Goal: Transaction & Acquisition: Purchase product/service

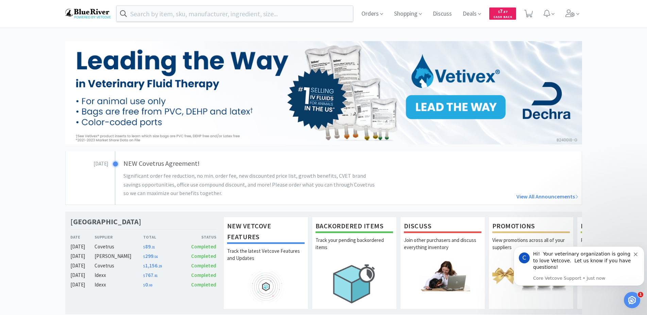
click at [530, 14] on icon at bounding box center [528, 13] width 8 height 7
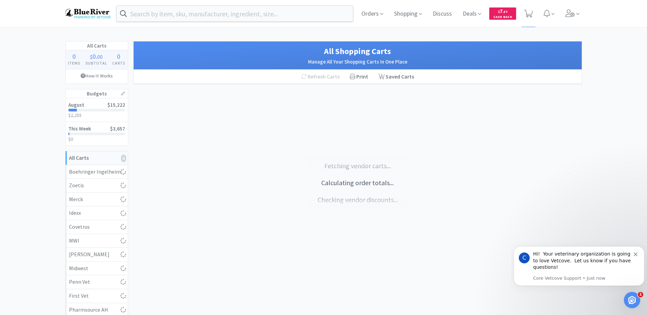
select select "2"
select select "1"
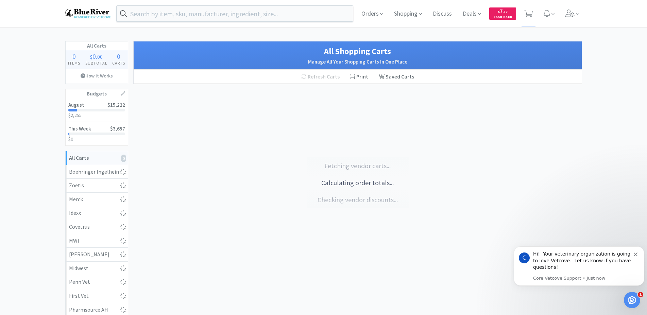
select select "1"
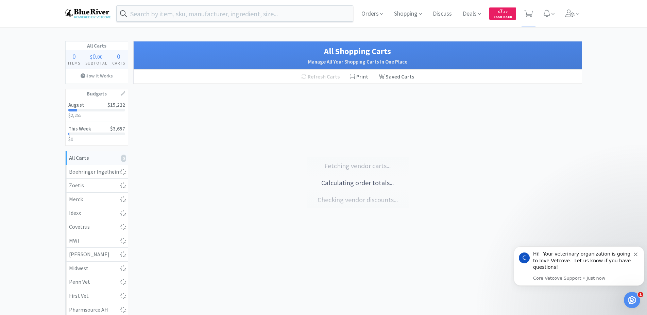
select select "1"
select select "2"
select select "4"
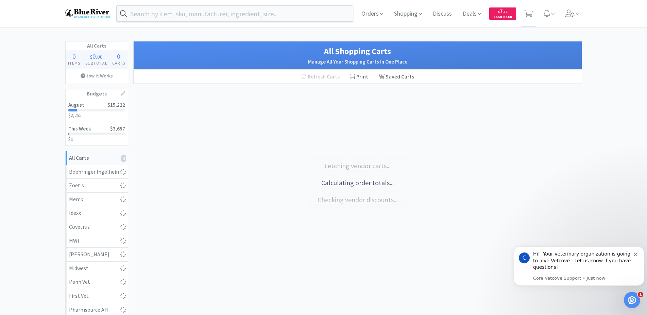
select select "1"
select select "2"
select select "1"
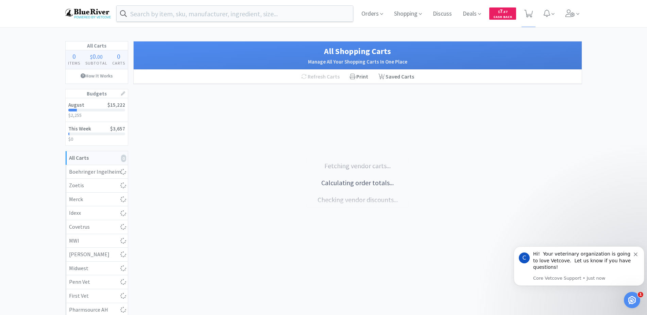
select select "1"
select select "2"
select select "1"
select select "8"
select select "1"
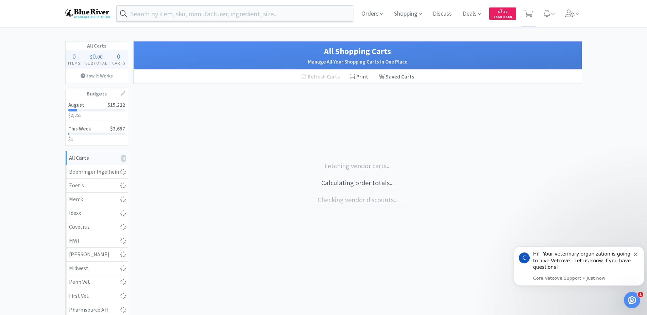
select select "3"
select select "1"
select select "100"
select select "50"
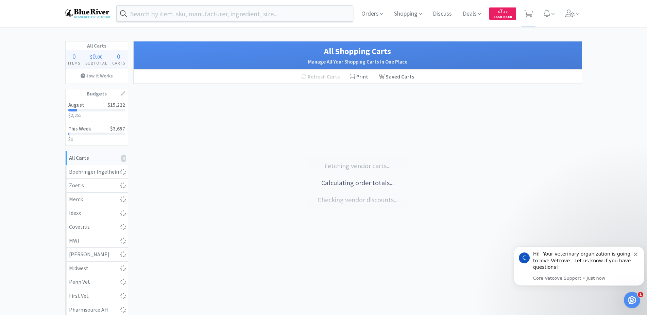
select select "1"
select select "6"
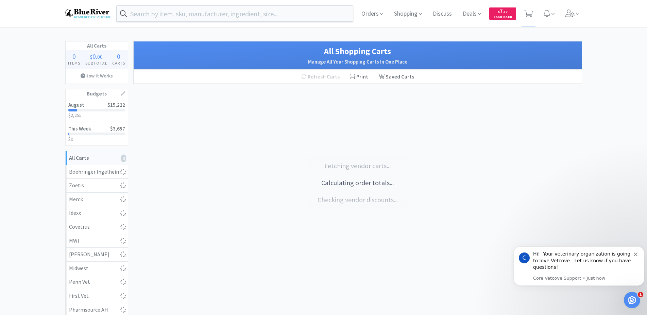
select select "1"
select select "4"
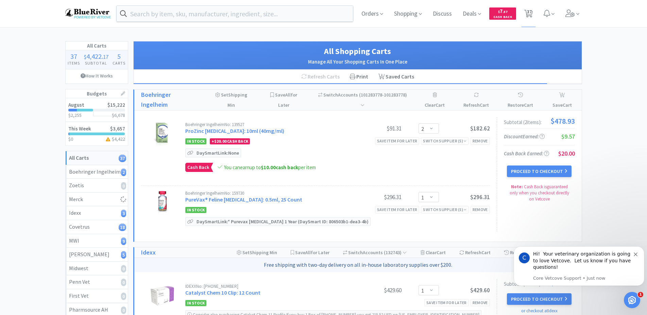
click at [633, 254] on div "Hi! Your veterinary organization is going to love Vetcove. Let us know if you h…" at bounding box center [583, 261] width 101 height 20
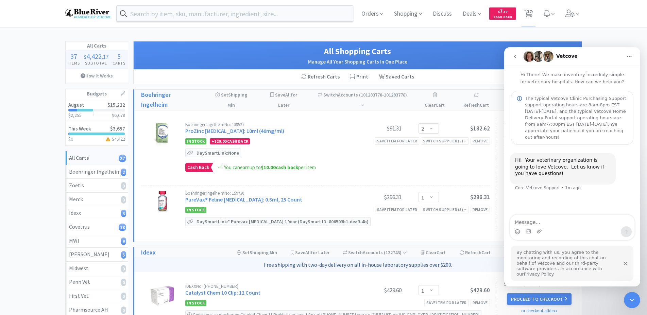
click at [631, 299] on icon "Close Intercom Messenger" at bounding box center [632, 300] width 8 height 8
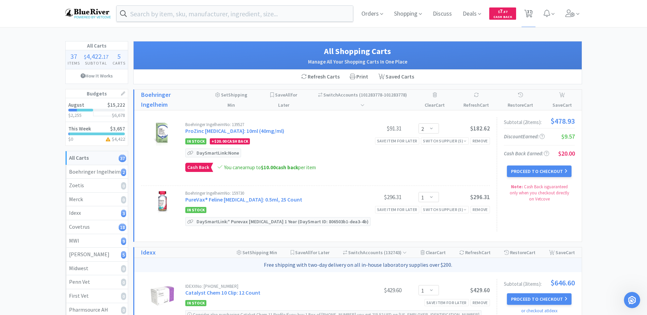
click at [535, 172] on button "Proceed to Checkout" at bounding box center [539, 172] width 65 height 12
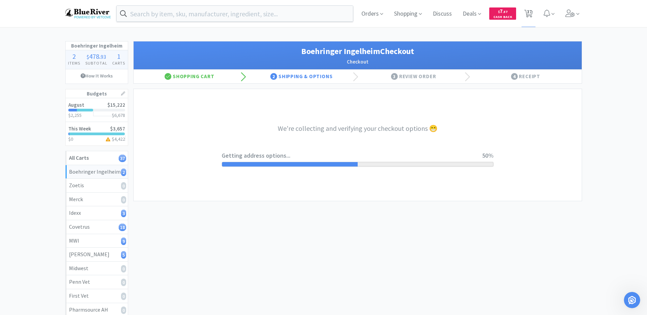
select select "invoice"
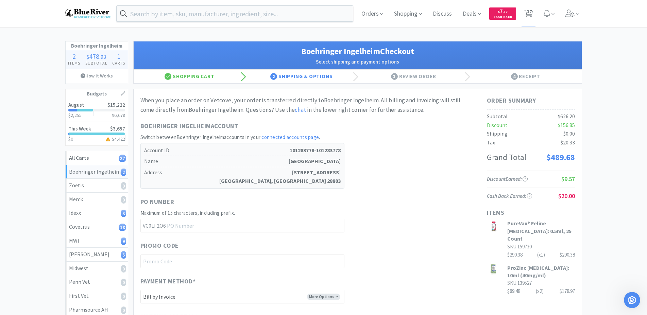
scroll to position [139, 0]
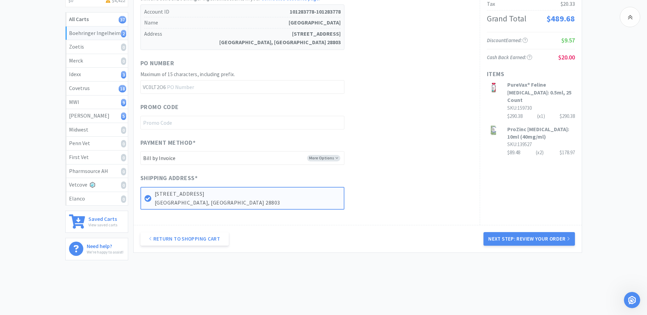
click at [516, 238] on button "Next Step: Review Your Order" at bounding box center [528, 239] width 91 height 14
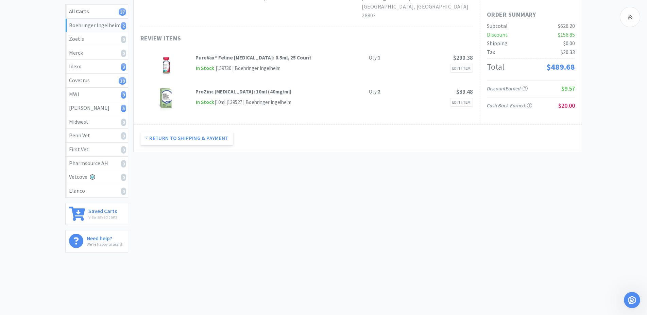
scroll to position [0, 0]
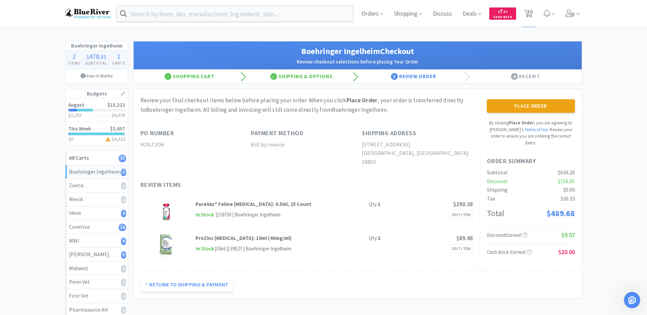
click at [522, 108] on button "Place Order" at bounding box center [531, 106] width 88 height 14
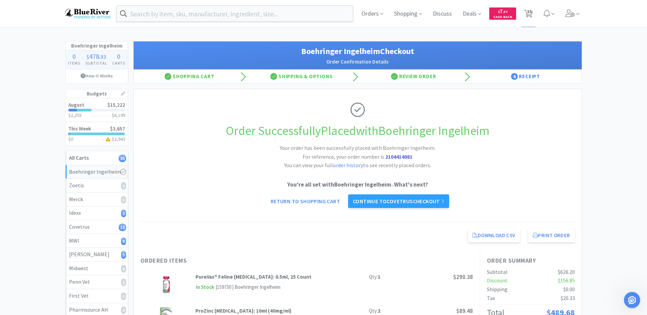
click at [298, 202] on link "Return to Shopping Cart" at bounding box center [305, 201] width 79 height 14
select select "1"
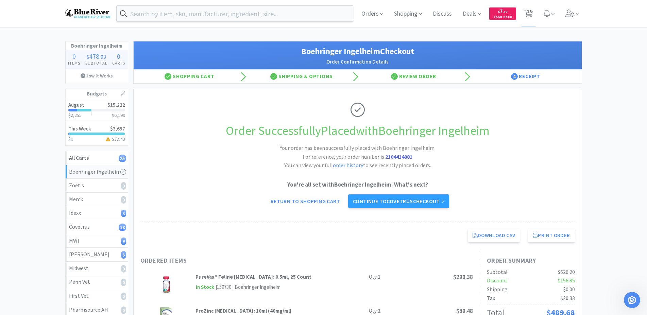
select select "1"
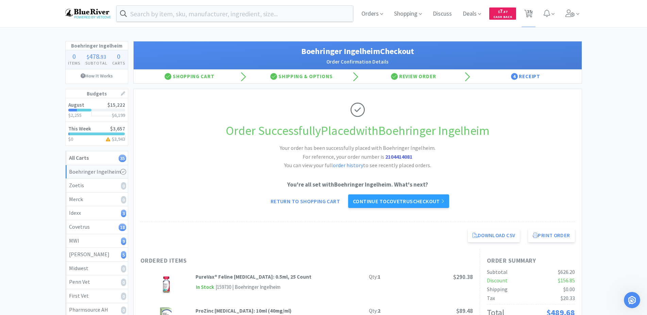
select select "1"
select select "2"
select select "4"
select select "1"
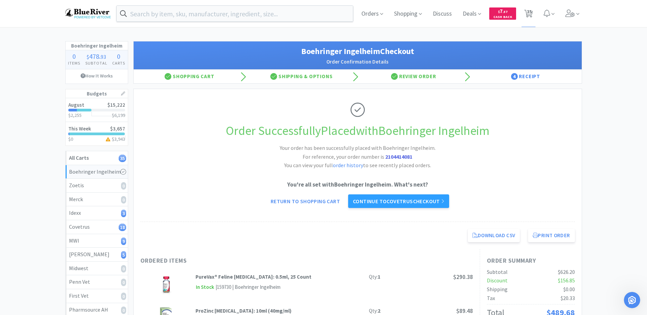
select select "1"
select select "2"
select select "1"
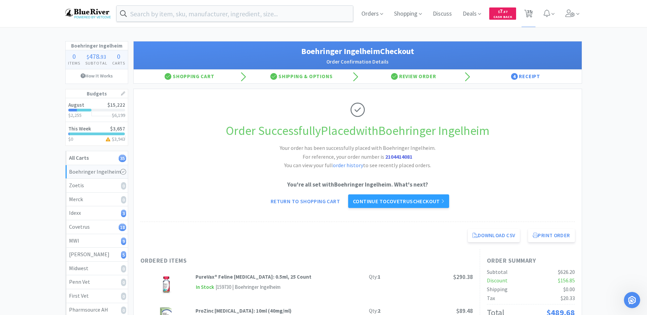
select select "2"
select select "1"
select select "8"
select select "1"
select select "3"
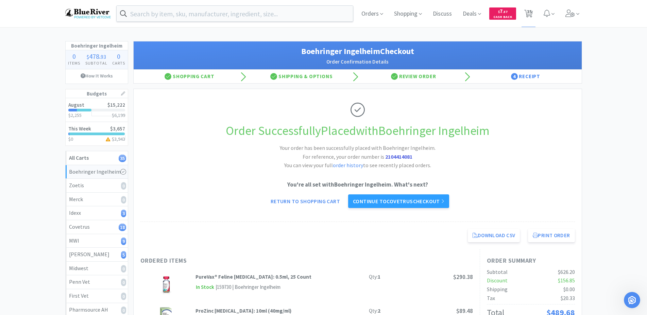
select select "3"
select select "1"
select select "100"
select select "50"
select select "1"
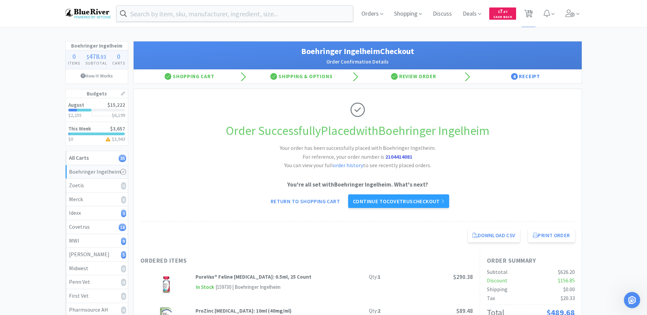
select select "1"
select select "6"
select select "1"
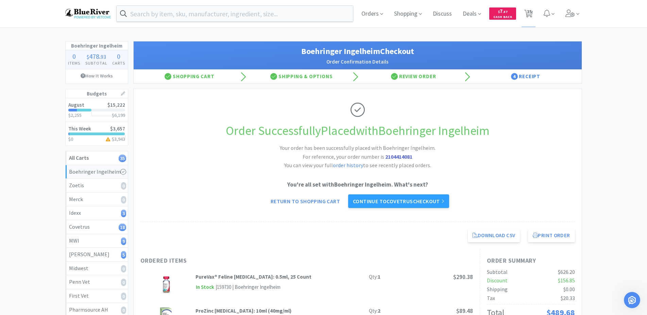
select select "4"
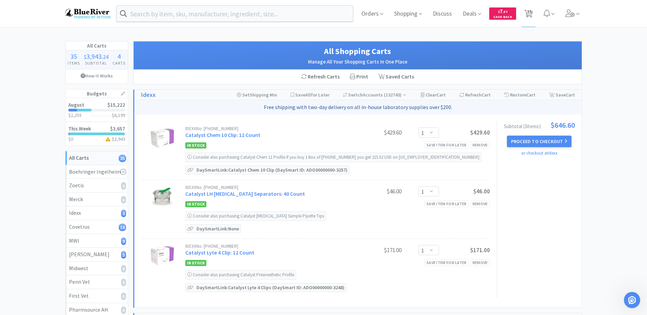
click at [537, 140] on button "Proceed to Checkout" at bounding box center [539, 142] width 65 height 12
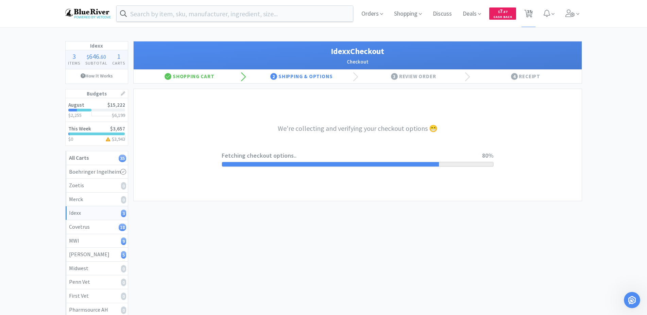
select select "904"
select select "003"
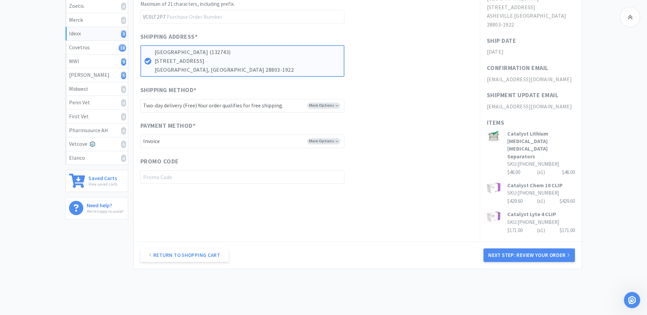
click at [517, 248] on button "Next Step: Review Your Order" at bounding box center [528, 255] width 91 height 14
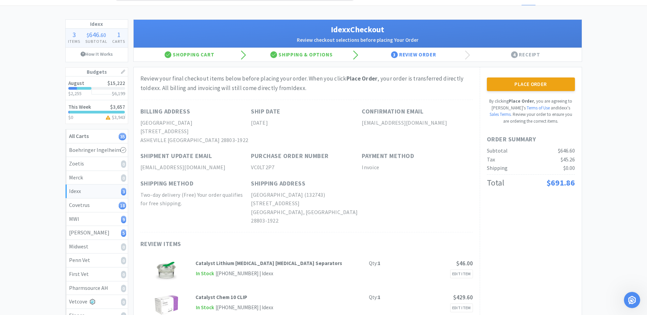
scroll to position [20, 0]
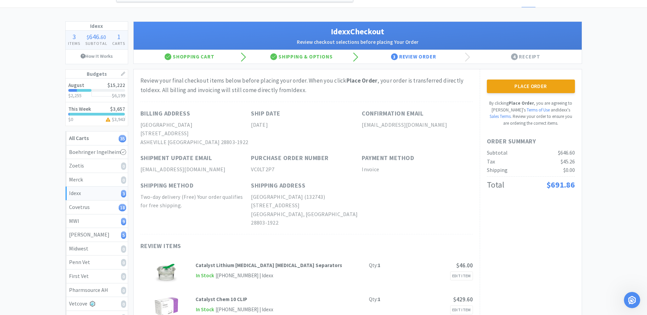
click at [534, 85] on button "Place Order" at bounding box center [531, 87] width 88 height 14
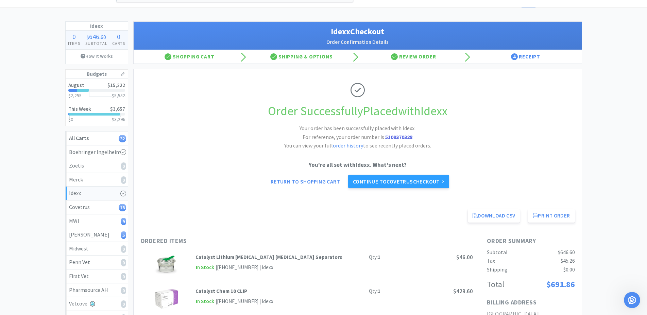
click at [301, 182] on link "Return to Shopping Cart" at bounding box center [305, 182] width 79 height 14
select select "1"
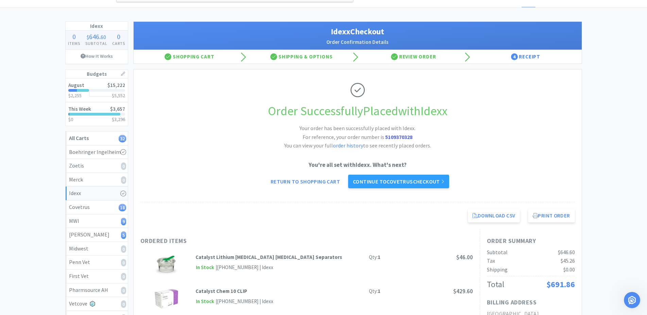
select select "1"
select select "2"
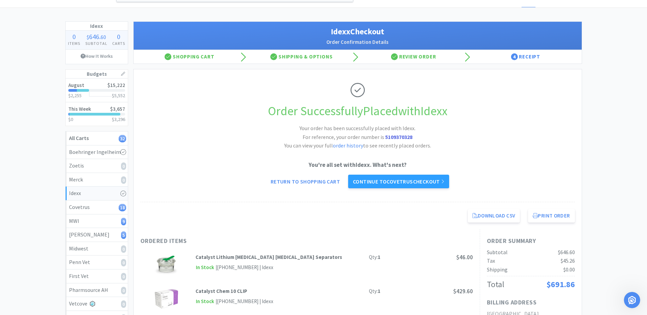
select select "4"
select select "1"
select select "2"
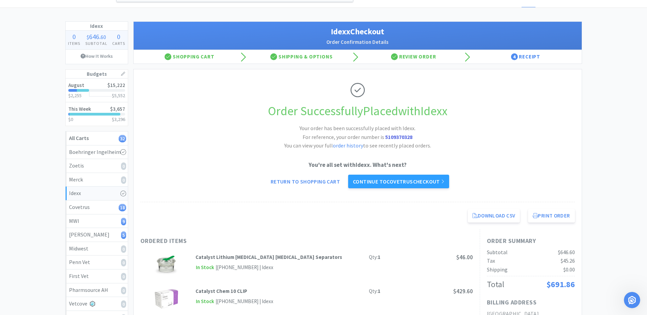
select select "1"
select select "2"
select select "1"
select select "8"
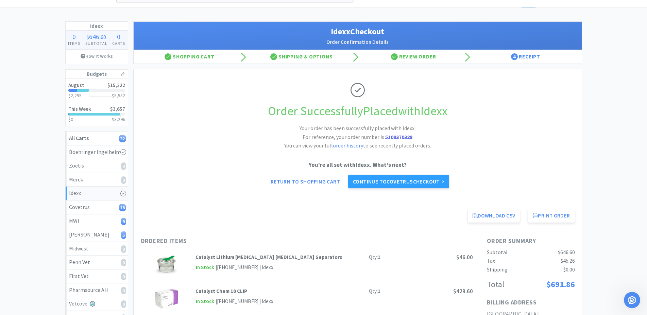
select select "1"
select select "3"
select select "1"
select select "100"
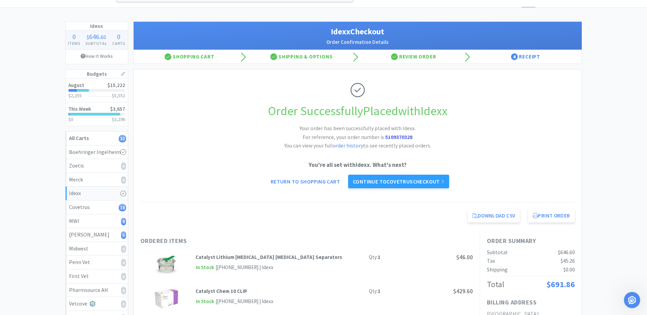
select select "50"
select select "1"
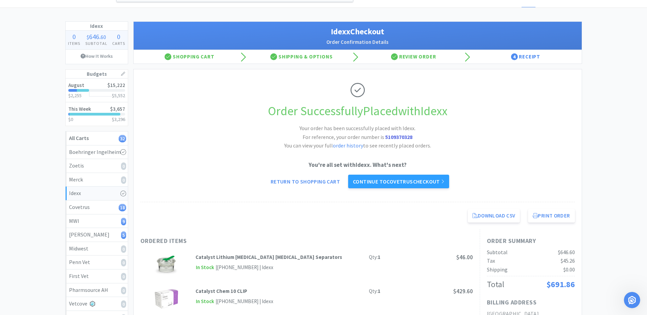
select select "6"
select select "1"
select select "4"
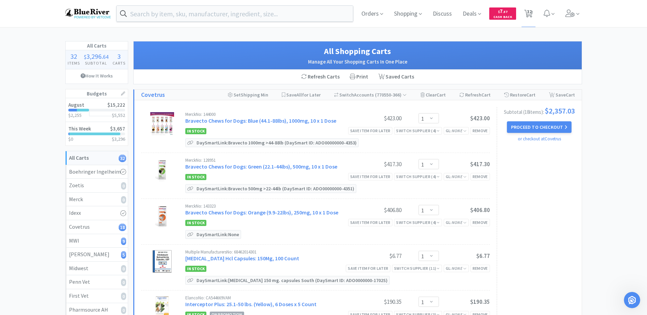
click at [536, 126] on button "Proceed to Checkout" at bounding box center [539, 127] width 65 height 12
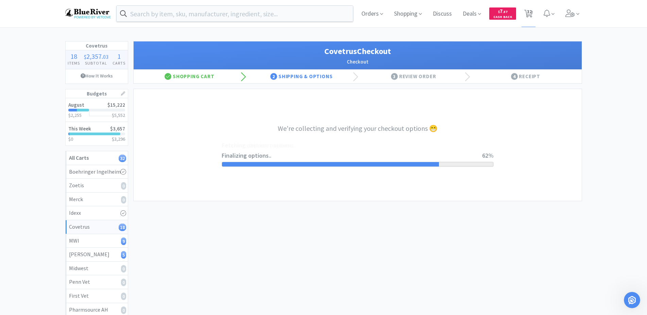
select select "ACCOUNT"
select select "cvt-standard-net"
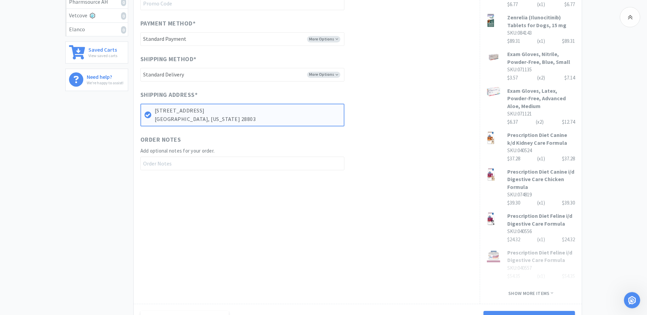
scroll to position [387, 0]
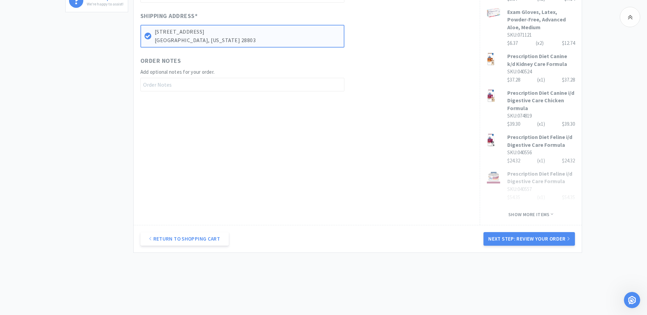
click at [537, 232] on button "Next Step: Review Your Order" at bounding box center [528, 239] width 91 height 14
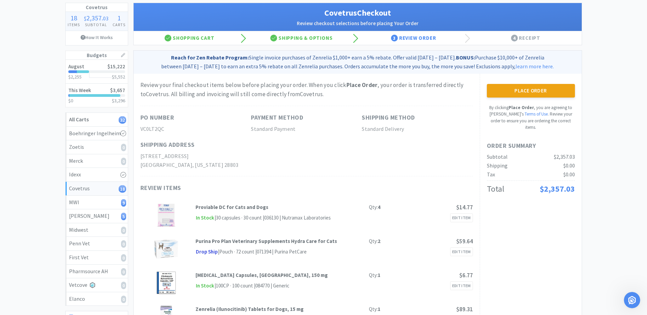
scroll to position [35, 0]
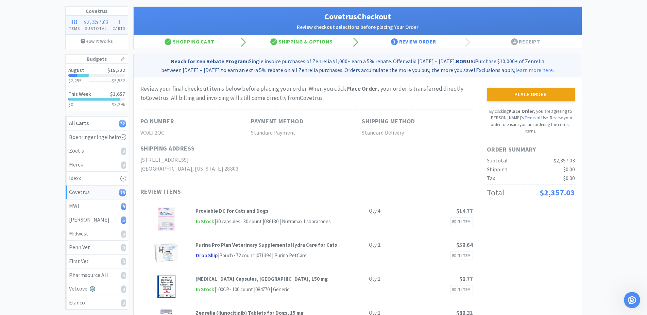
click at [537, 95] on button "Place Order" at bounding box center [531, 95] width 88 height 14
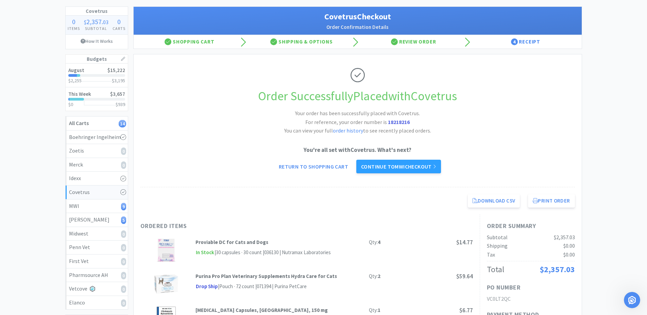
click at [317, 169] on link "Return to Shopping Cart" at bounding box center [313, 167] width 79 height 14
select select "8"
select select "1"
select select "3"
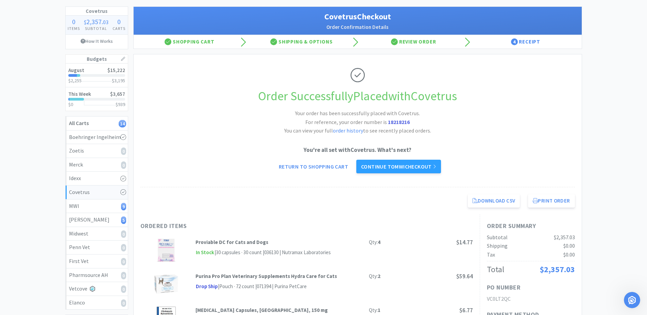
select select "1"
select select "100"
select select "50"
select select "1"
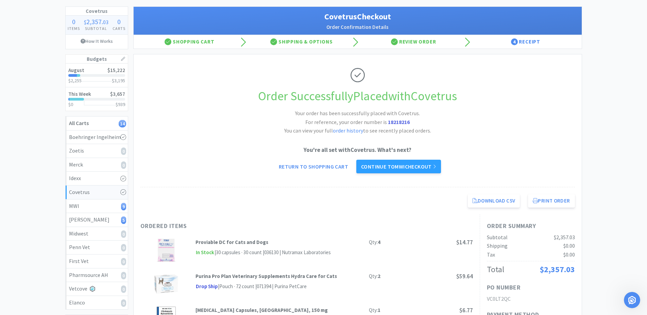
select select "1"
select select "6"
select select "1"
select select "4"
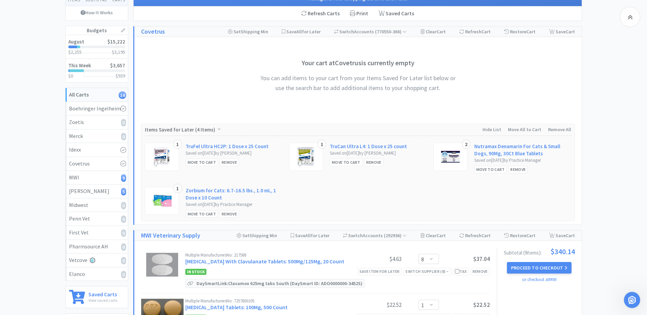
scroll to position [139, 0]
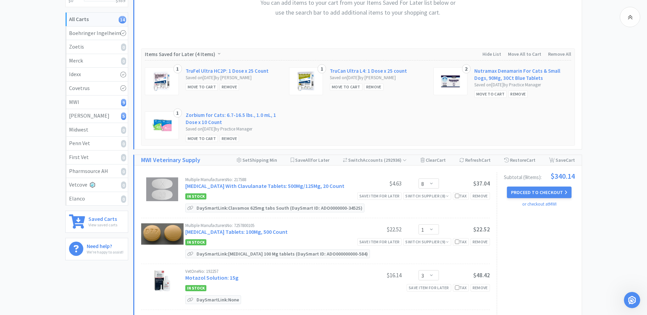
click at [543, 190] on button "Proceed to Checkout" at bounding box center [539, 193] width 65 height 12
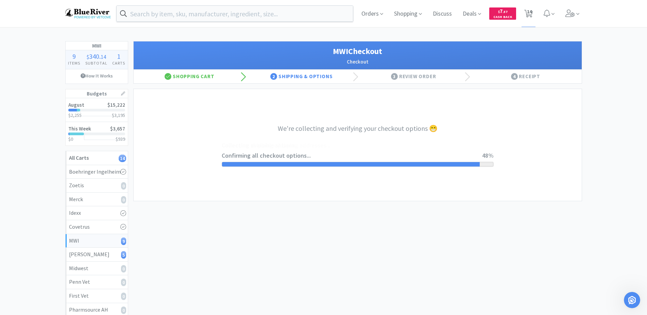
select select "STD_"
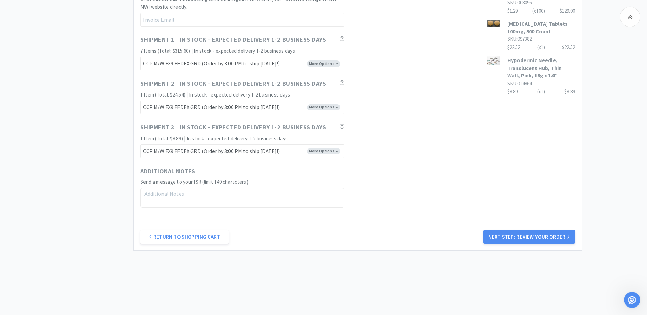
scroll to position [416, 0]
click at [527, 243] on button "Next Step: Review Your Order" at bounding box center [528, 237] width 91 height 14
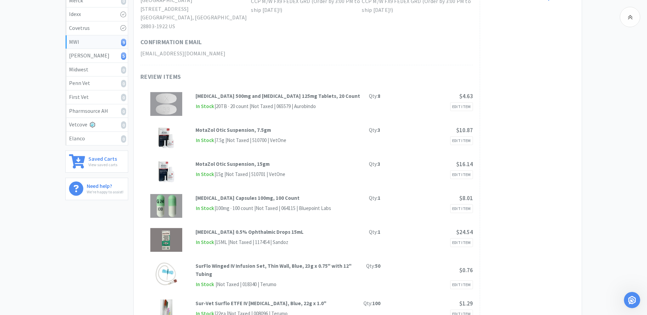
scroll to position [0, 0]
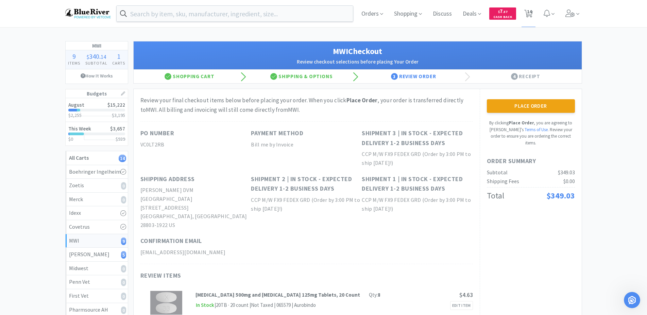
click at [520, 103] on button "Place Order" at bounding box center [531, 106] width 88 height 14
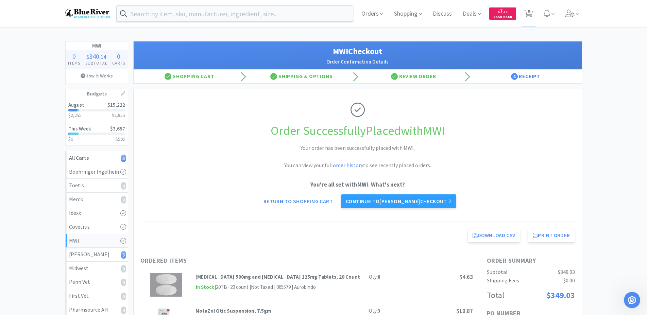
click at [283, 202] on link "Return to Shopping Cart" at bounding box center [298, 201] width 79 height 14
select select "1"
select select "6"
select select "1"
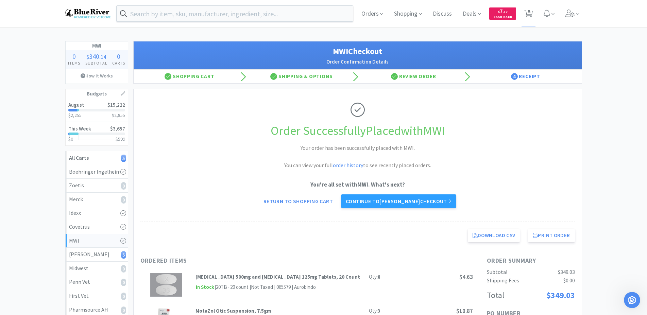
select select "4"
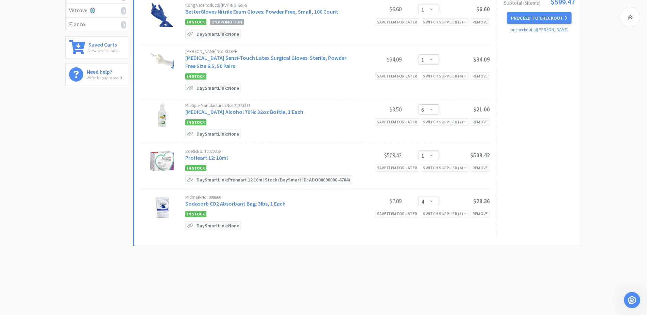
scroll to position [174, 0]
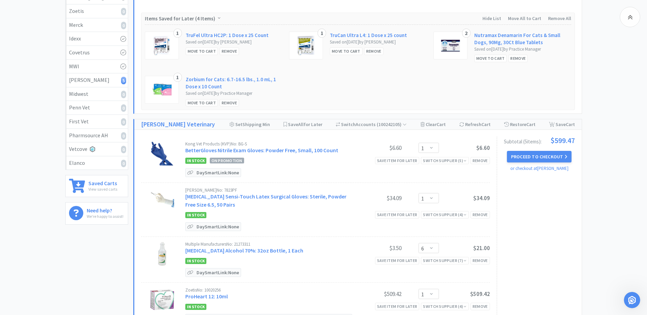
click at [527, 158] on button "Proceed to Checkout" at bounding box center [539, 157] width 65 height 12
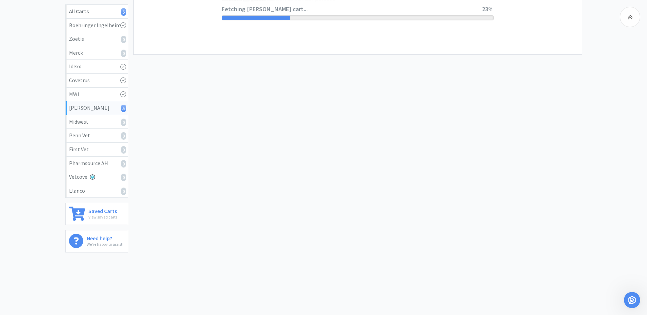
scroll to position [8, 0]
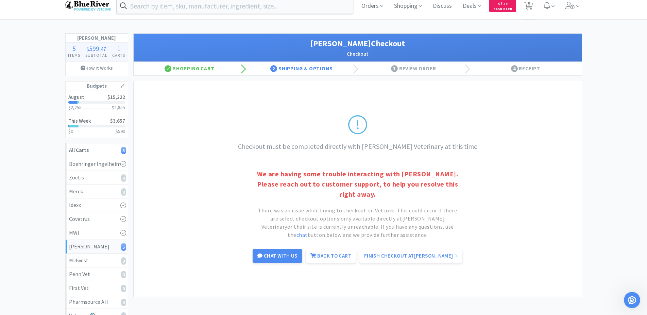
click at [338, 257] on link "Back to Cart" at bounding box center [331, 256] width 50 height 14
select select "1"
select select "6"
select select "1"
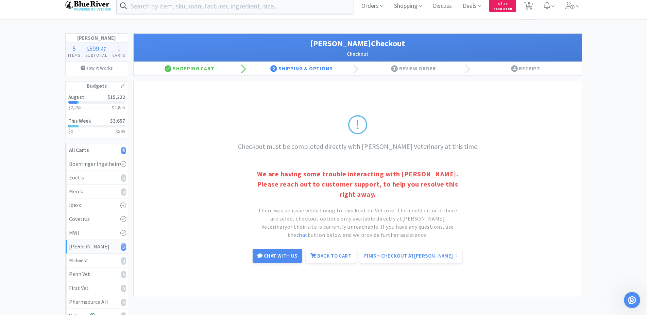
select select "4"
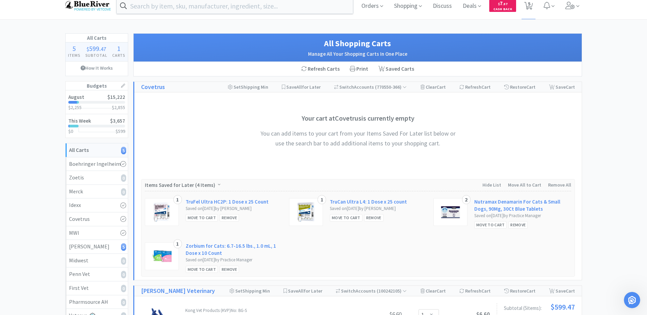
scroll to position [181, 0]
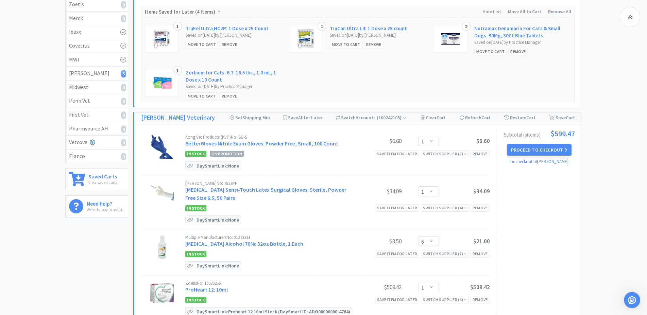
click at [536, 146] on button "Proceed to Checkout" at bounding box center [539, 150] width 65 height 12
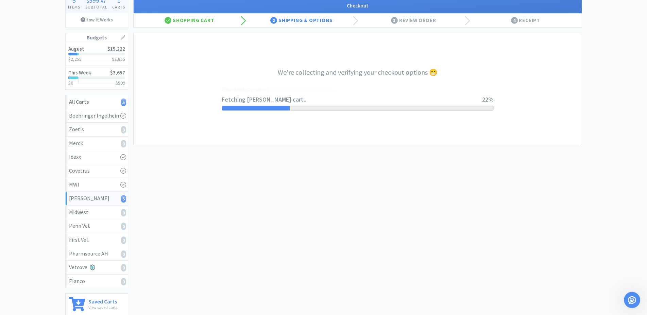
scroll to position [42, 0]
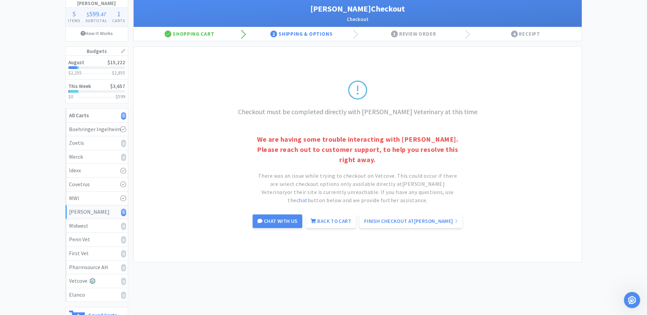
click at [345, 223] on link "Back to Cart" at bounding box center [331, 221] width 50 height 14
select select "1"
select select "6"
select select "1"
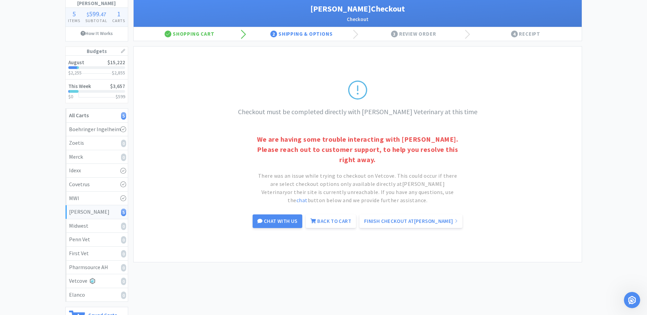
select select "4"
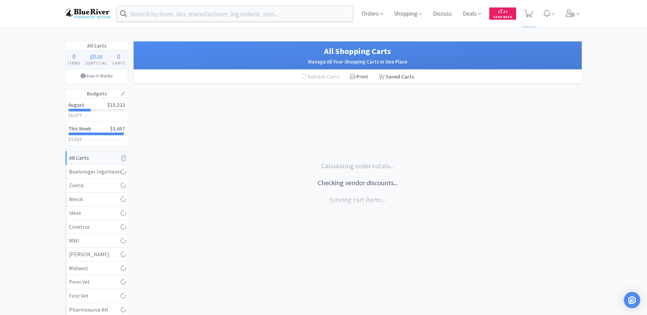
select select "1"
select select "6"
select select "1"
select select "4"
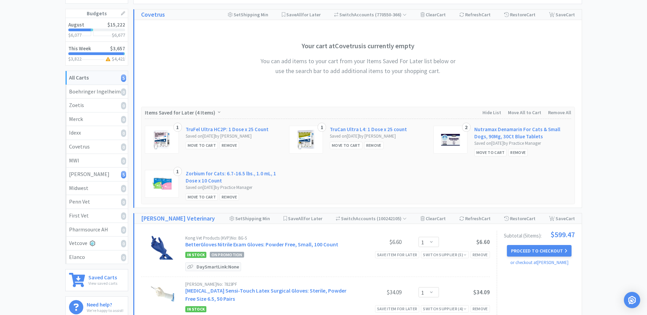
scroll to position [104, 0]
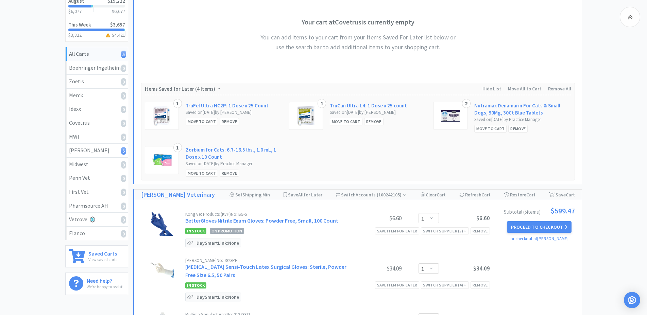
click at [532, 228] on button "Proceed to Checkout" at bounding box center [539, 227] width 65 height 12
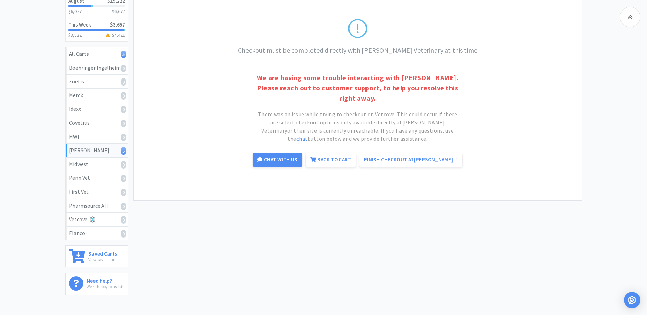
click at [403, 161] on link "Finish Checkout at Patterson" at bounding box center [410, 160] width 103 height 14
click at [341, 162] on link "Back to Cart" at bounding box center [331, 160] width 50 height 14
select select "1"
select select "6"
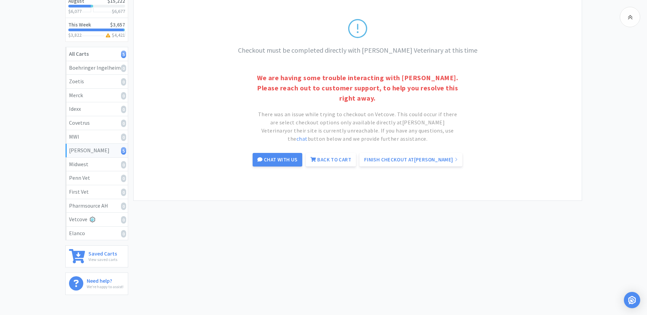
select select "1"
select select "4"
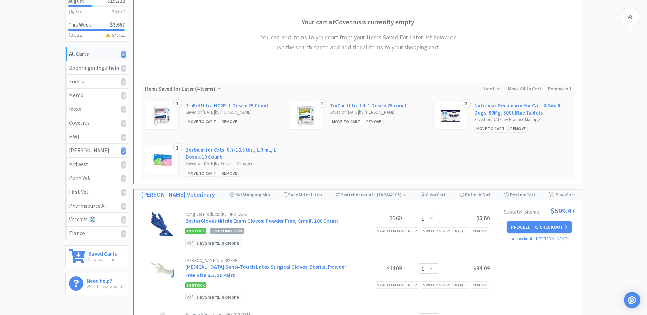
click at [521, 227] on button "Proceed to Checkout" at bounding box center [539, 227] width 65 height 12
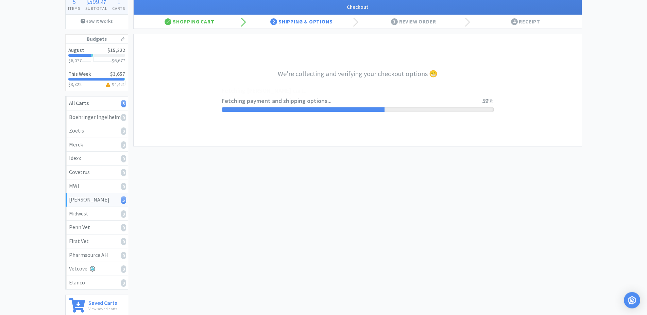
scroll to position [35, 0]
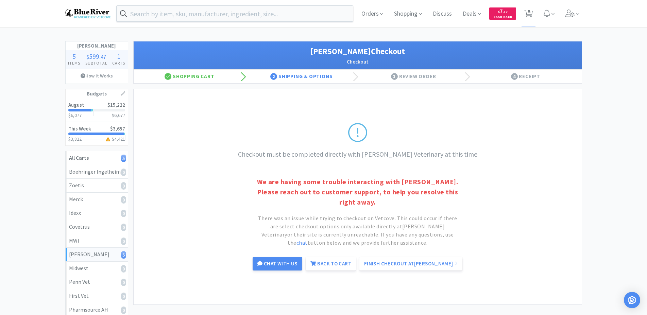
click at [528, 10] on icon at bounding box center [528, 13] width 8 height 7
select select "1"
select select "6"
select select "1"
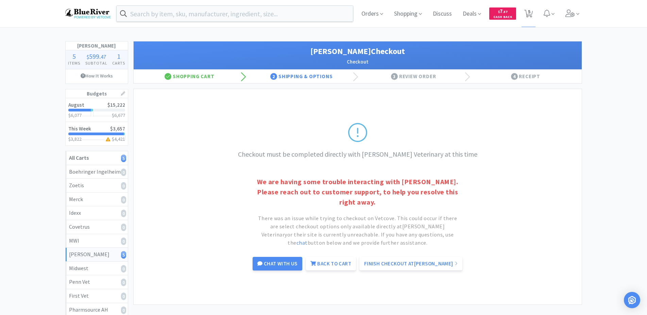
select select "4"
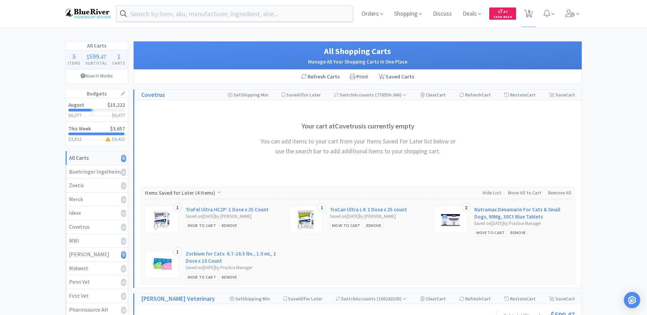
scroll to position [173, 0]
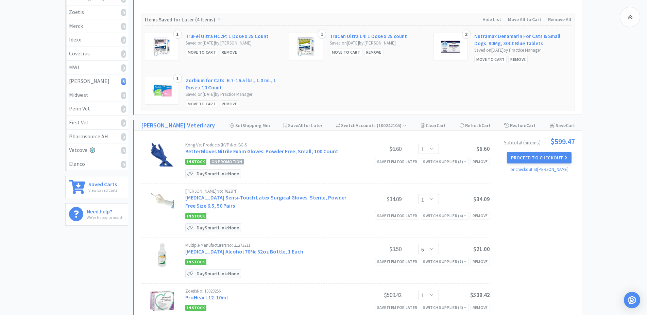
click at [526, 154] on button "Proceed to Checkout" at bounding box center [539, 158] width 65 height 12
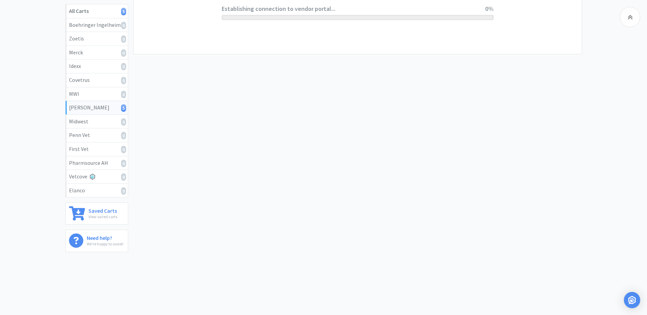
scroll to position [147, 0]
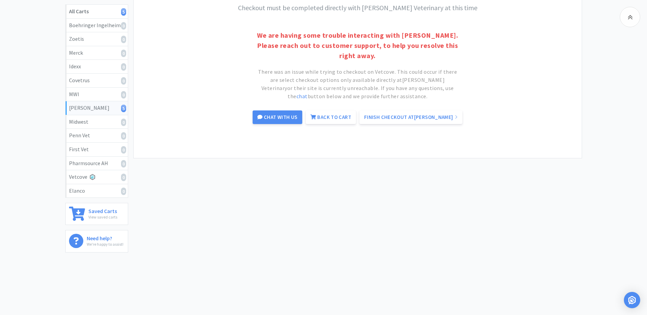
click at [330, 117] on link "Back to Cart" at bounding box center [331, 117] width 50 height 14
select select "1"
select select "6"
select select "1"
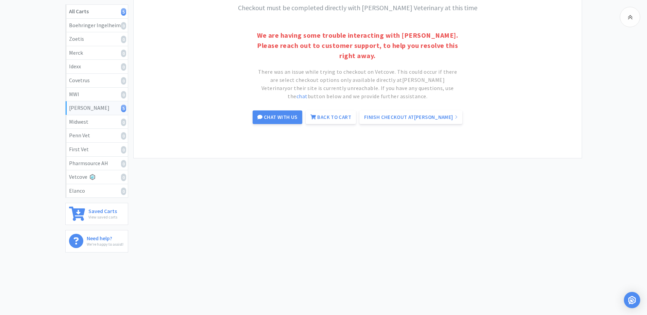
select select "4"
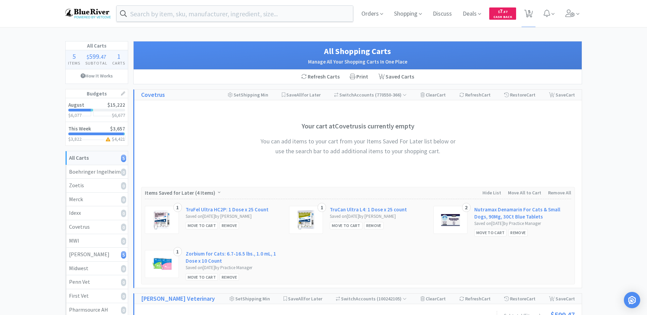
click at [527, 16] on icon at bounding box center [528, 13] width 8 height 7
click at [529, 13] on span "5" at bounding box center [529, 11] width 2 height 27
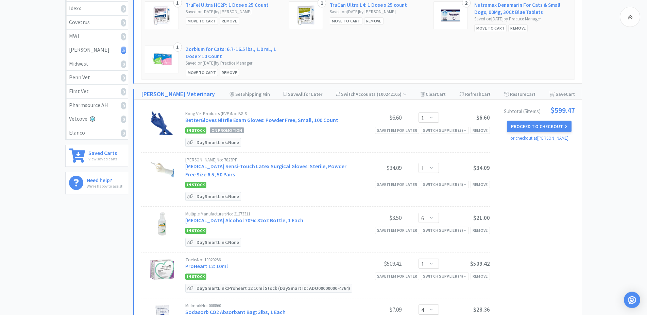
scroll to position [243, 0]
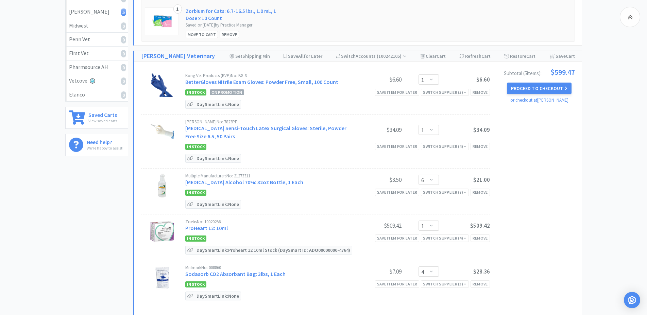
click at [542, 91] on button "Proceed to Checkout" at bounding box center [539, 89] width 65 height 12
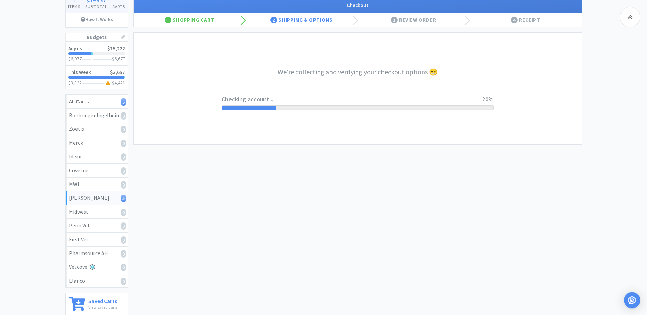
scroll to position [42, 0]
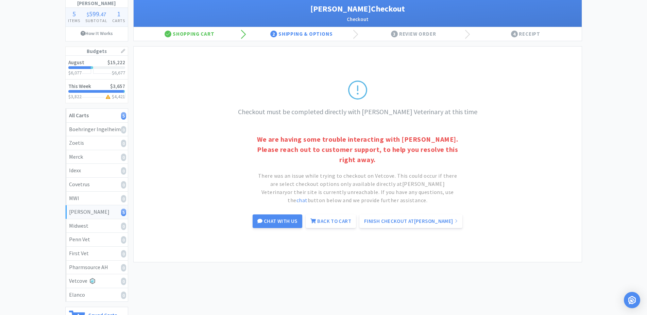
click at [338, 226] on link "Back to Cart" at bounding box center [331, 221] width 50 height 14
select select "1"
select select "6"
select select "1"
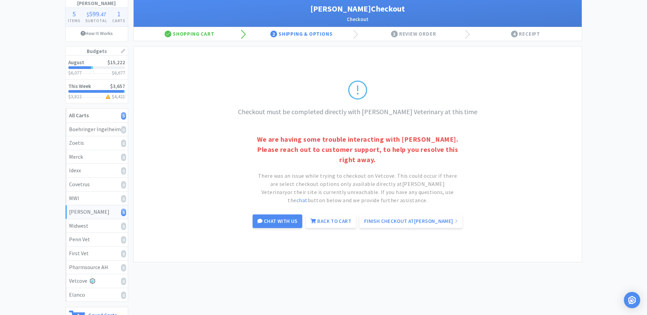
select select "4"
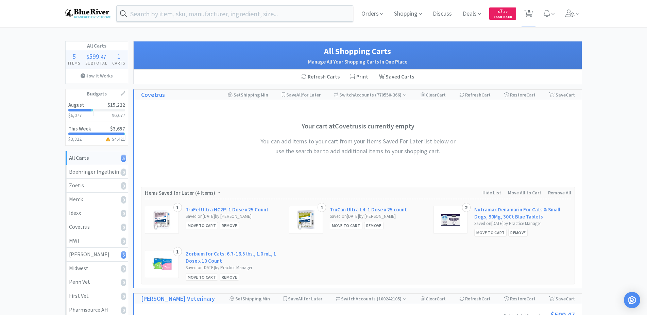
click at [577, 13] on icon at bounding box center [577, 14] width 3 height 6
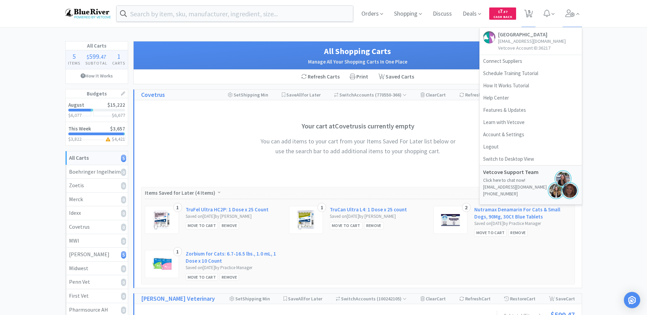
click at [493, 149] on link "Logout" at bounding box center [531, 147] width 102 height 12
